Goal: Task Accomplishment & Management: Use online tool/utility

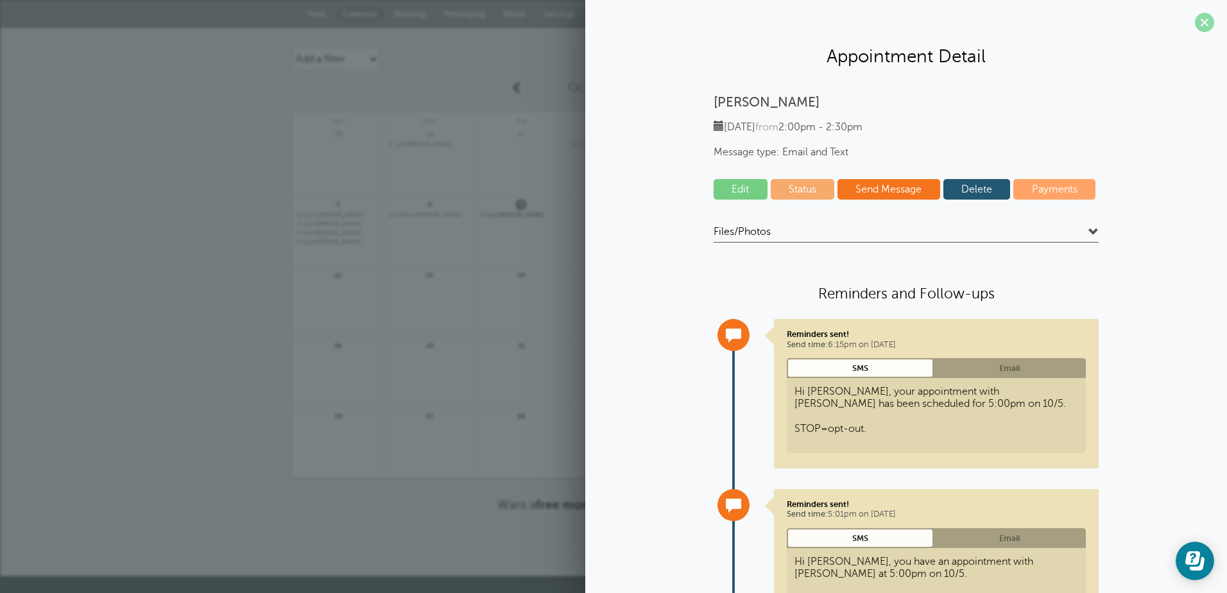
click at [1195, 21] on span at bounding box center [1204, 22] width 19 height 19
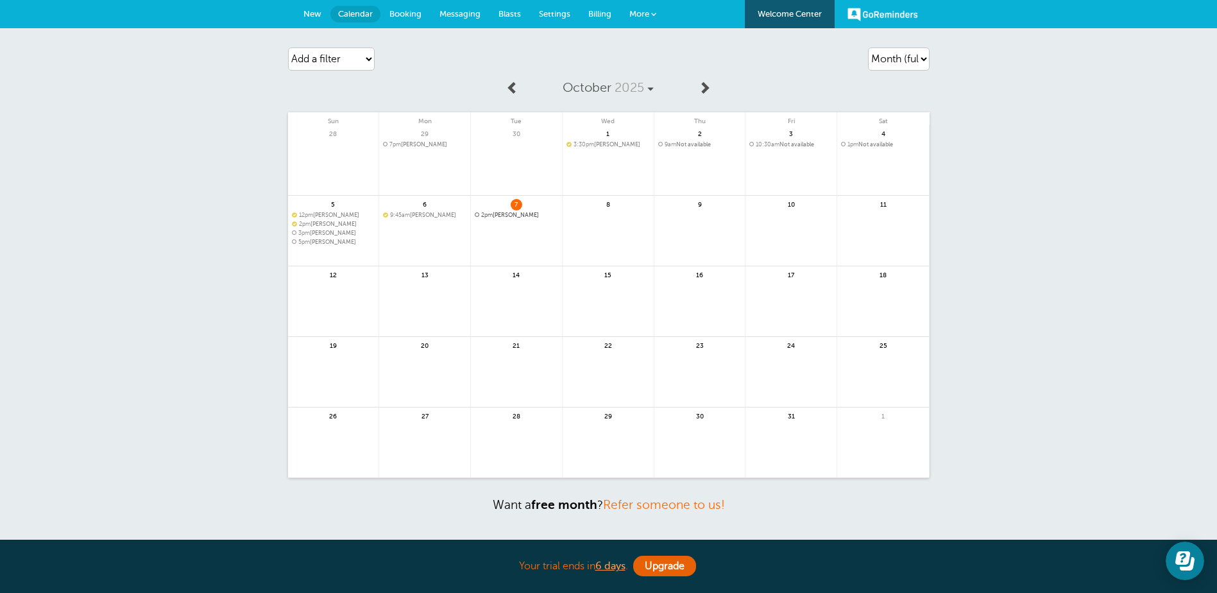
click at [361, 17] on span "Calendar" at bounding box center [355, 14] width 35 height 10
click at [304, 16] on span "New" at bounding box center [313, 14] width 18 height 10
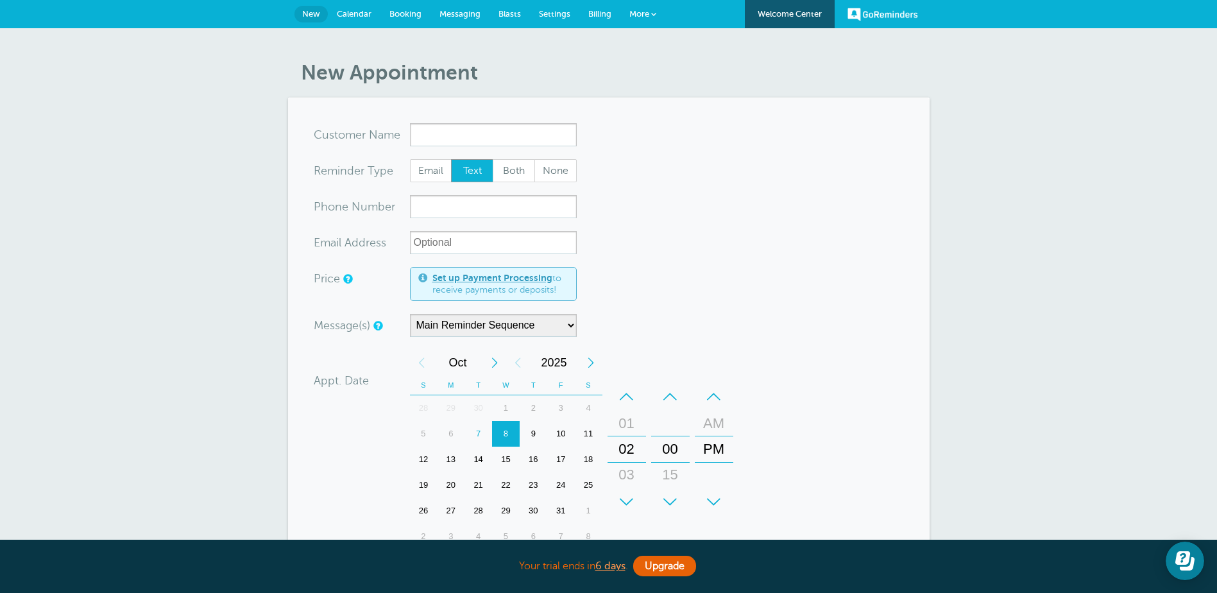
click at [347, 12] on span "Calendar" at bounding box center [354, 14] width 35 height 10
